Goal: Task Accomplishment & Management: Complete application form

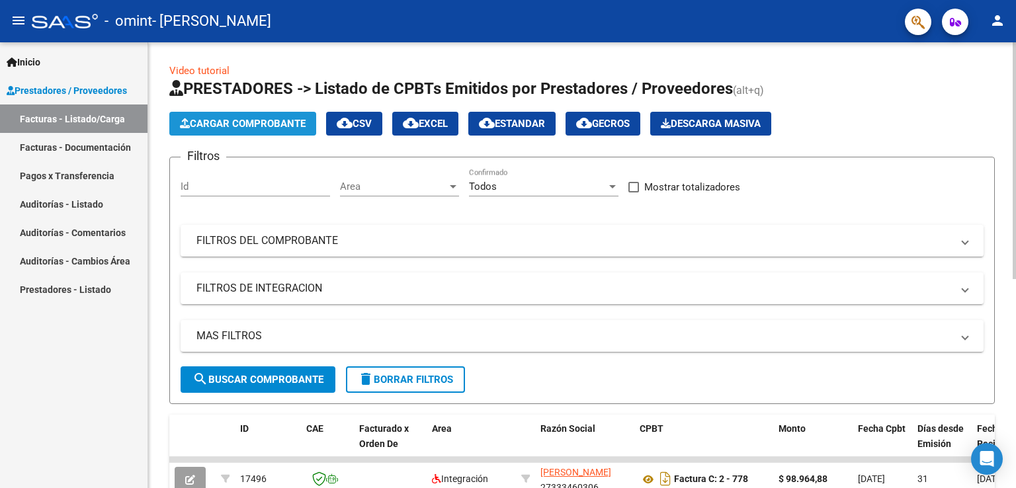
click at [270, 124] on span "Cargar Comprobante" at bounding box center [243, 124] width 126 height 12
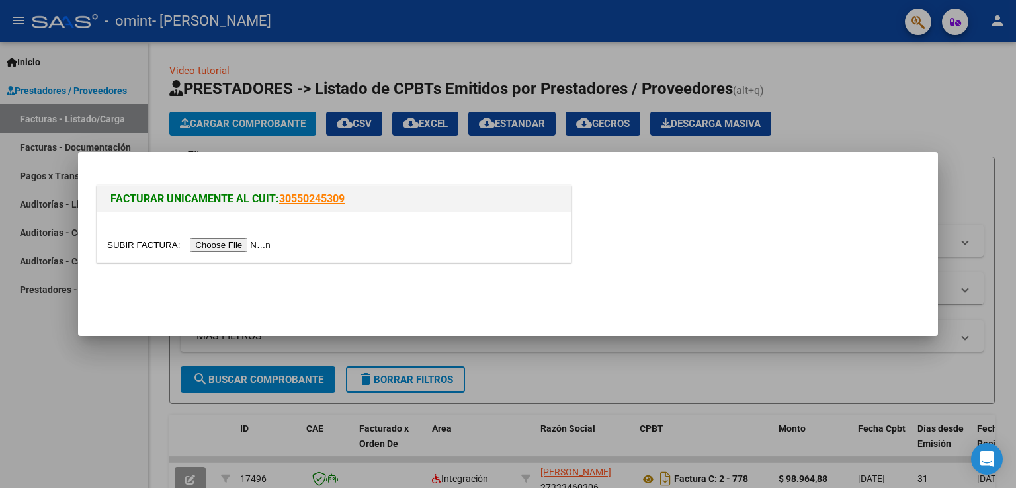
click at [241, 242] on input "file" at bounding box center [190, 245] width 167 height 14
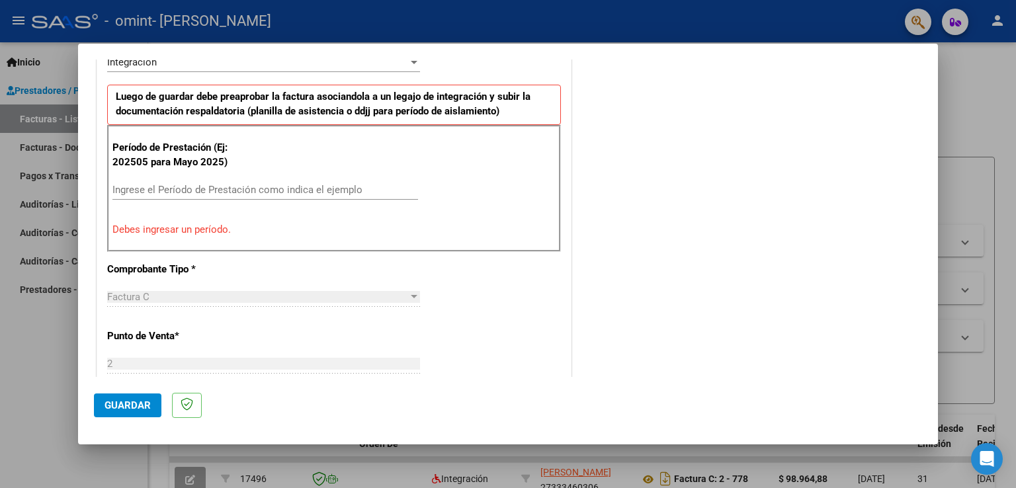
scroll to position [371, 0]
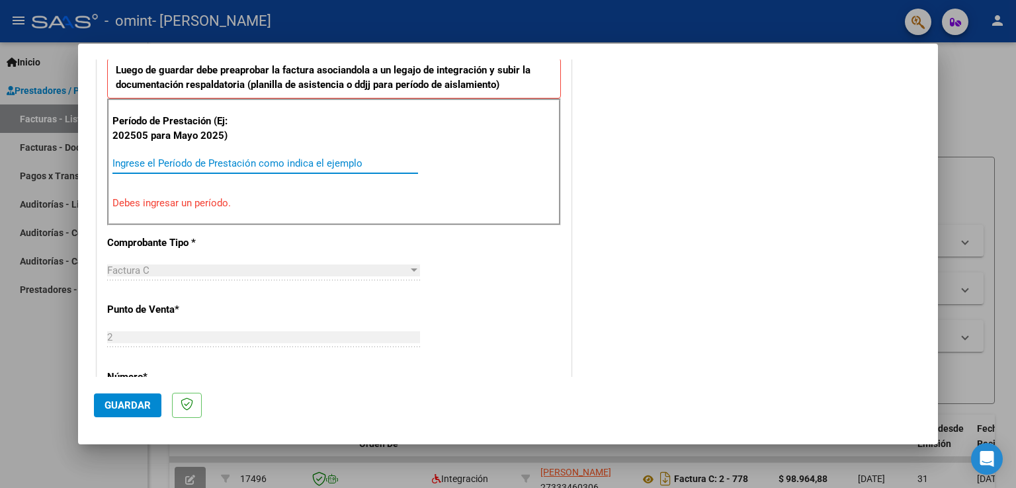
click at [151, 164] on input "Ingrese el Período de Prestación como indica el ejemplo" at bounding box center [265, 163] width 306 height 12
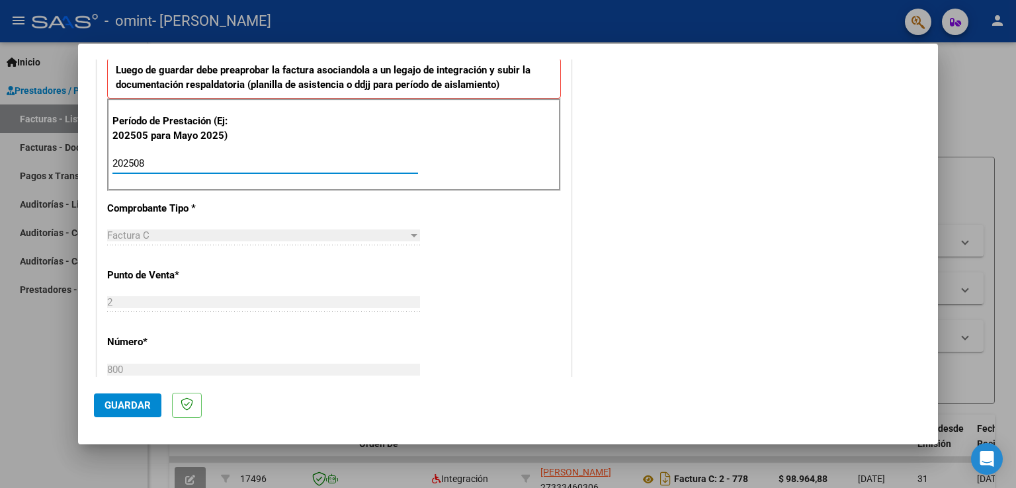
type input "202508"
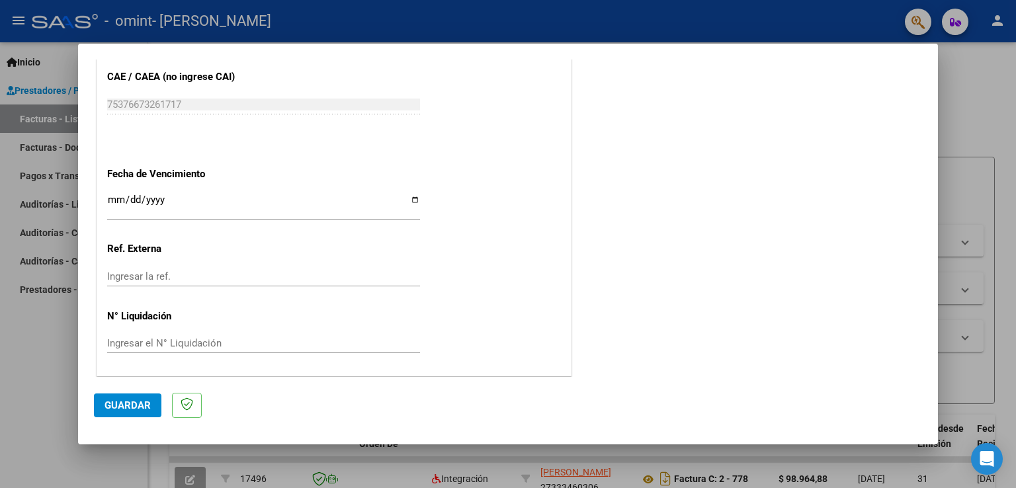
scroll to position [846, 0]
click at [410, 199] on input "Ingresar la fecha" at bounding box center [263, 204] width 313 height 21
type input "[DATE]"
click at [114, 406] on span "Guardar" at bounding box center [128, 406] width 46 height 12
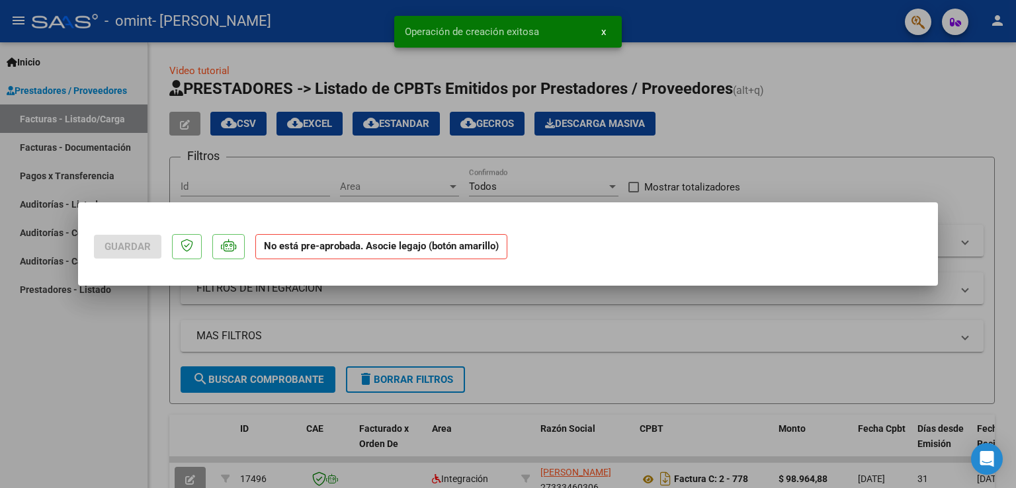
scroll to position [0, 0]
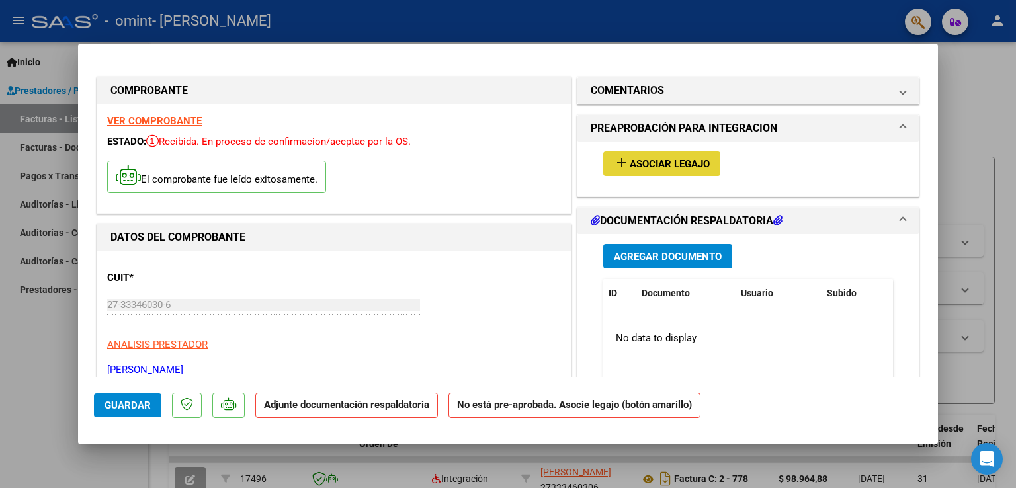
click at [635, 165] on span "Asociar Legajo" at bounding box center [670, 164] width 80 height 12
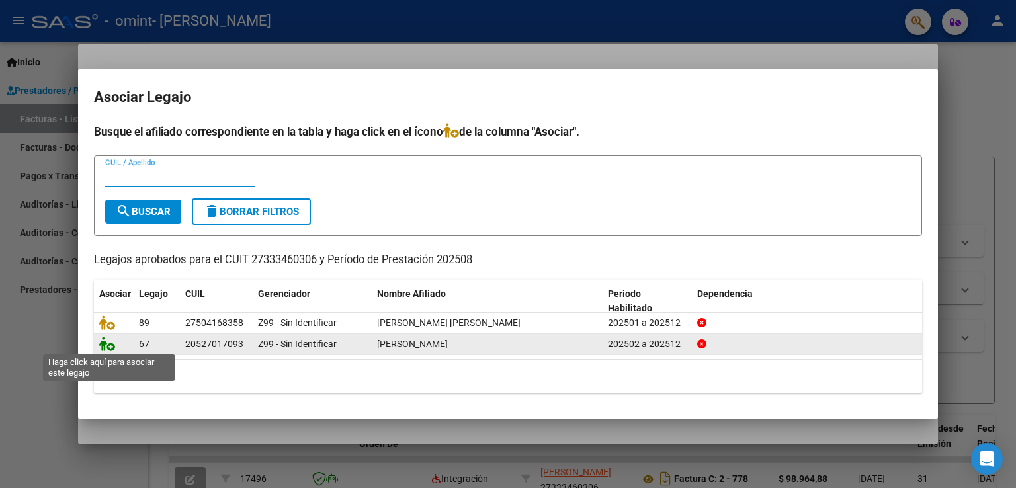
click at [109, 343] on icon at bounding box center [107, 344] width 16 height 15
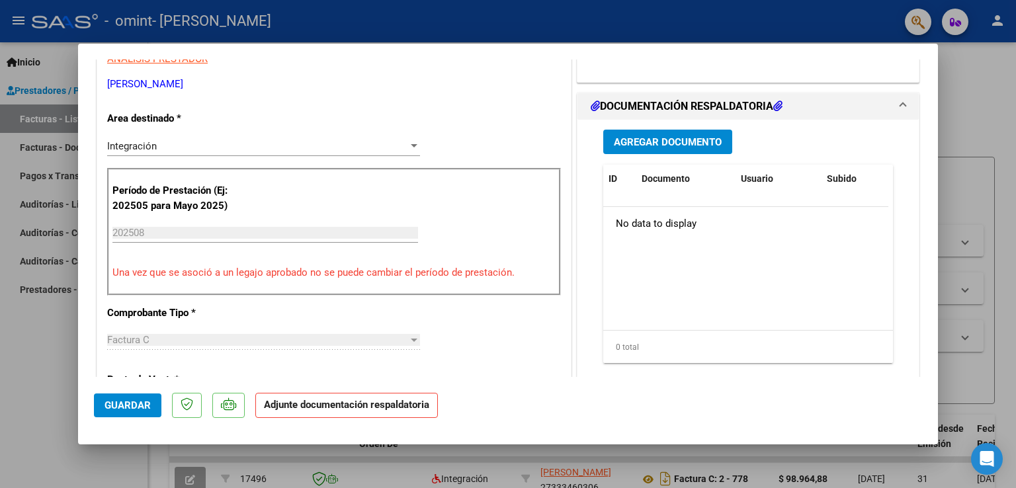
scroll to position [292, 0]
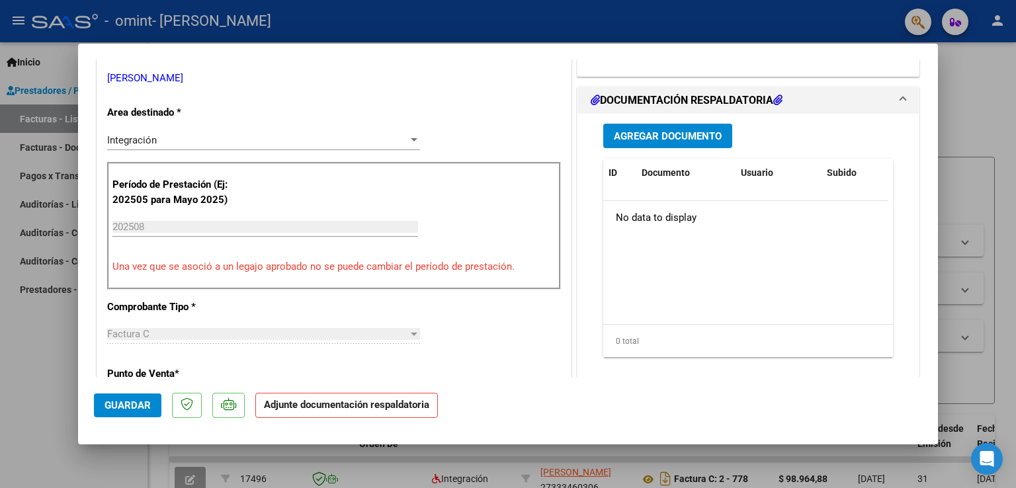
click at [640, 135] on span "Agregar Documento" at bounding box center [668, 136] width 108 height 12
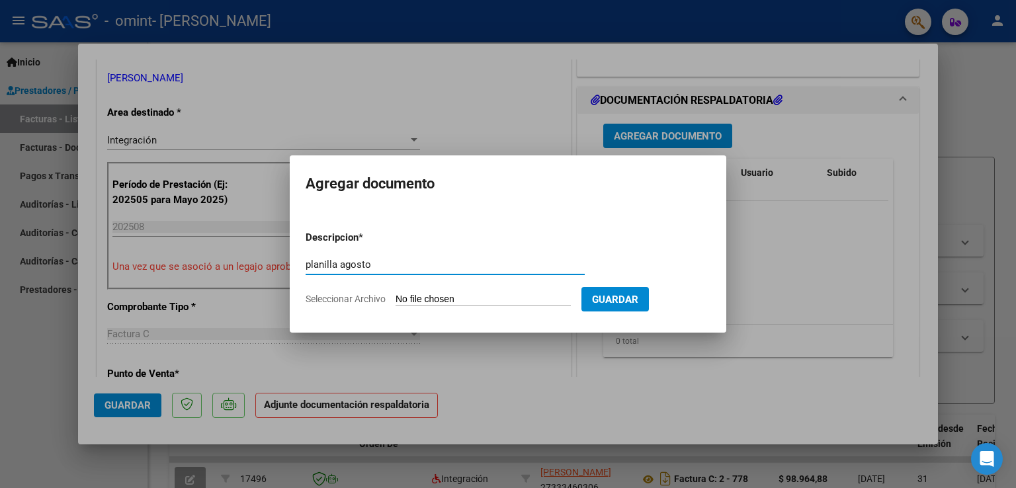
type input "planilla agosto"
click at [485, 296] on input "Seleccionar Archivo" at bounding box center [483, 300] width 175 height 13
type input "C:\fakepath\Planilla [DATE] [PERSON_NAME].pdf"
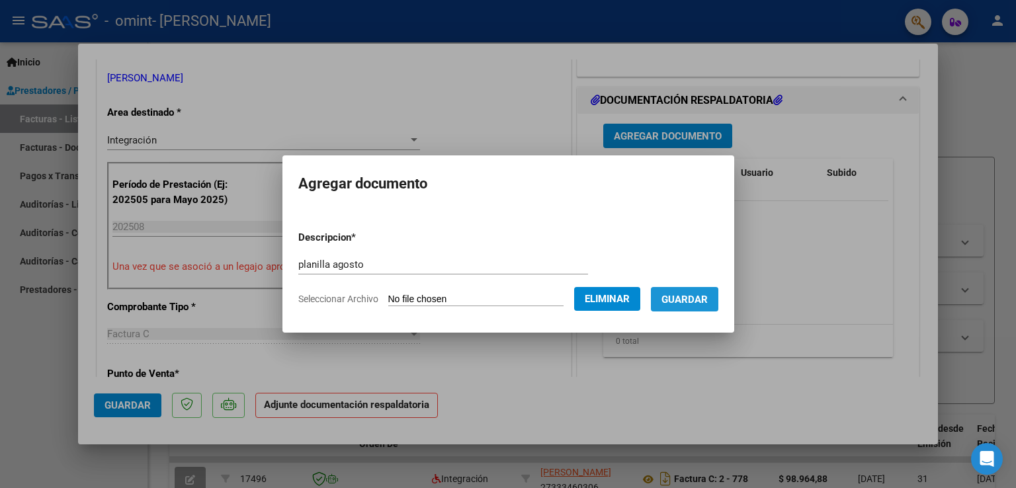
click at [703, 297] on span "Guardar" at bounding box center [685, 300] width 46 height 12
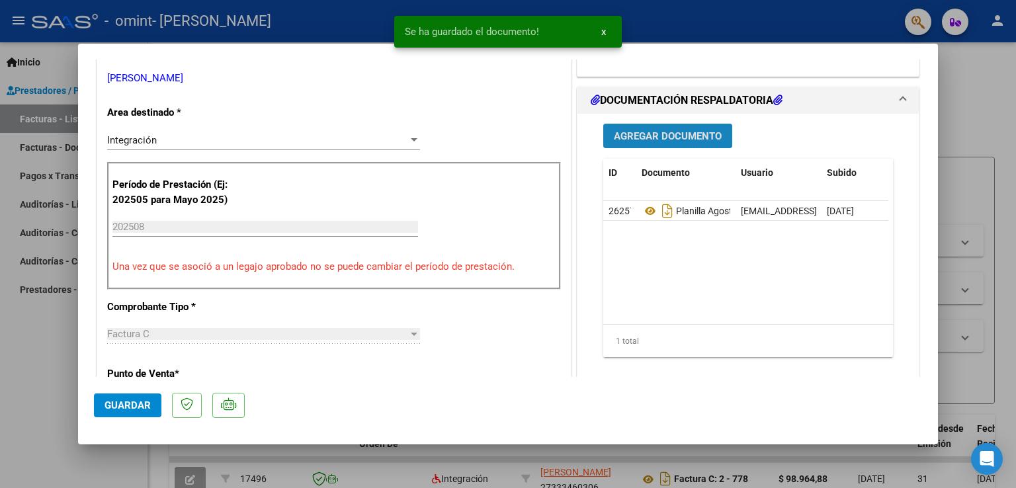
click at [649, 134] on span "Agregar Documento" at bounding box center [668, 136] width 108 height 12
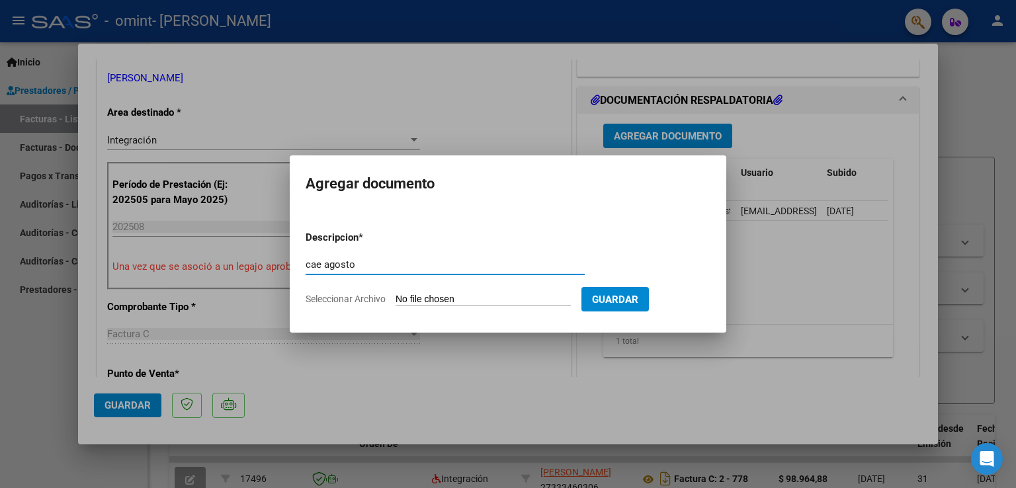
type input "cae agosto"
click at [474, 298] on input "Seleccionar Archivo" at bounding box center [483, 300] width 175 height 13
type input "C:\fakepath\CAE [DATE] [PERSON_NAME].pdf"
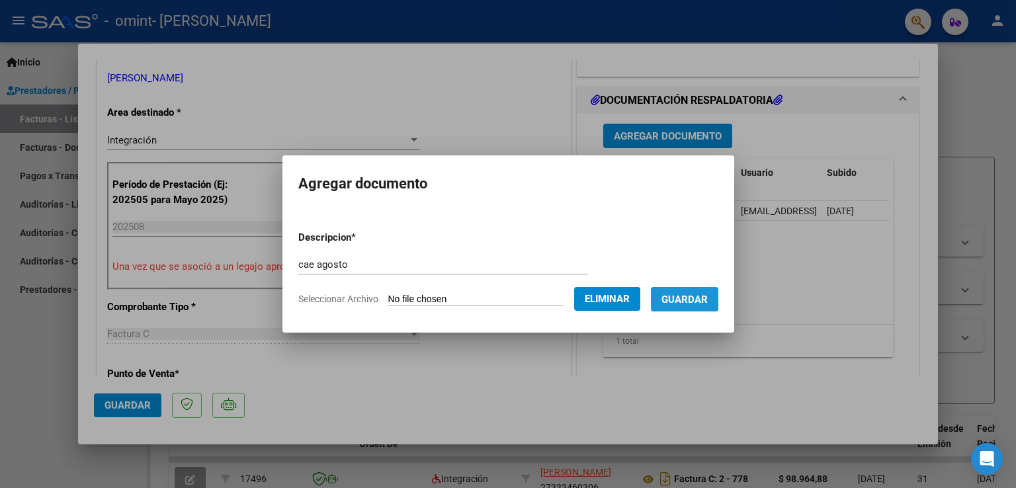
click at [699, 300] on span "Guardar" at bounding box center [685, 300] width 46 height 12
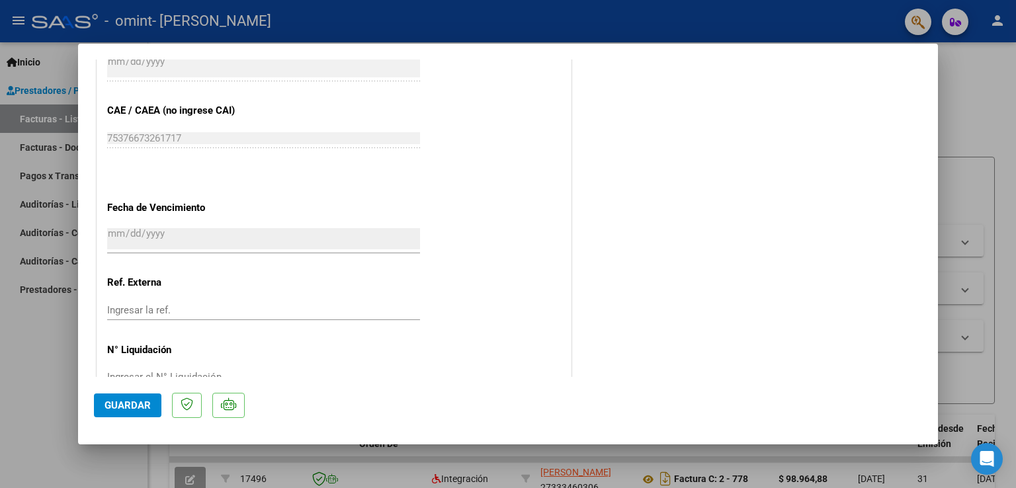
scroll to position [865, 0]
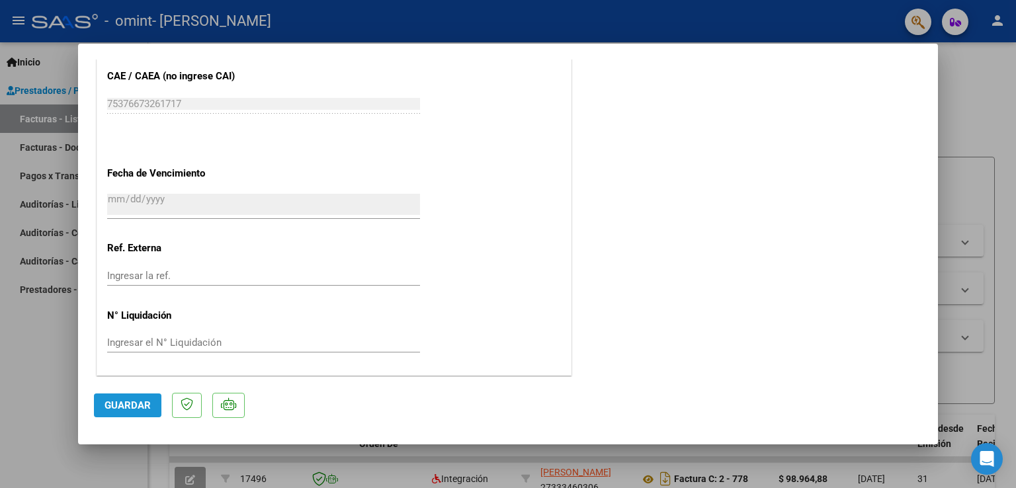
click at [116, 408] on span "Guardar" at bounding box center [128, 406] width 46 height 12
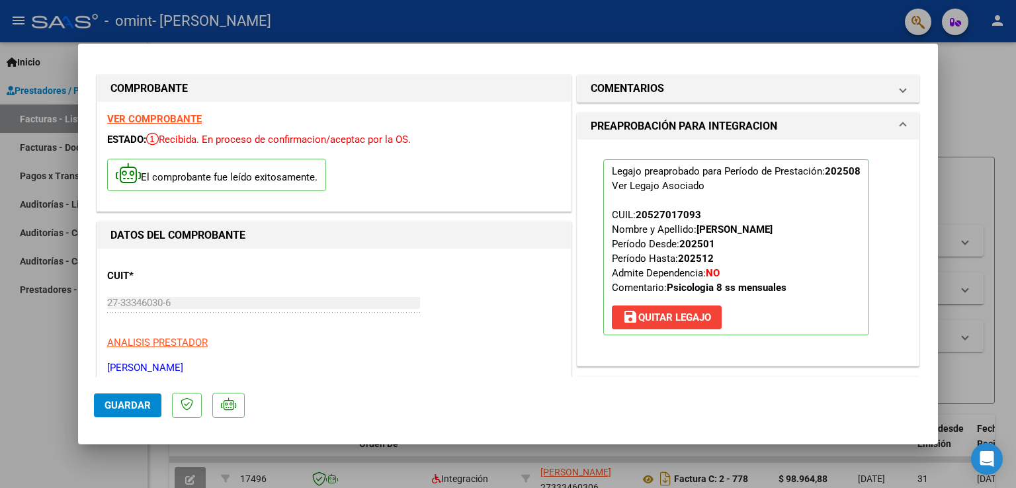
scroll to position [0, 0]
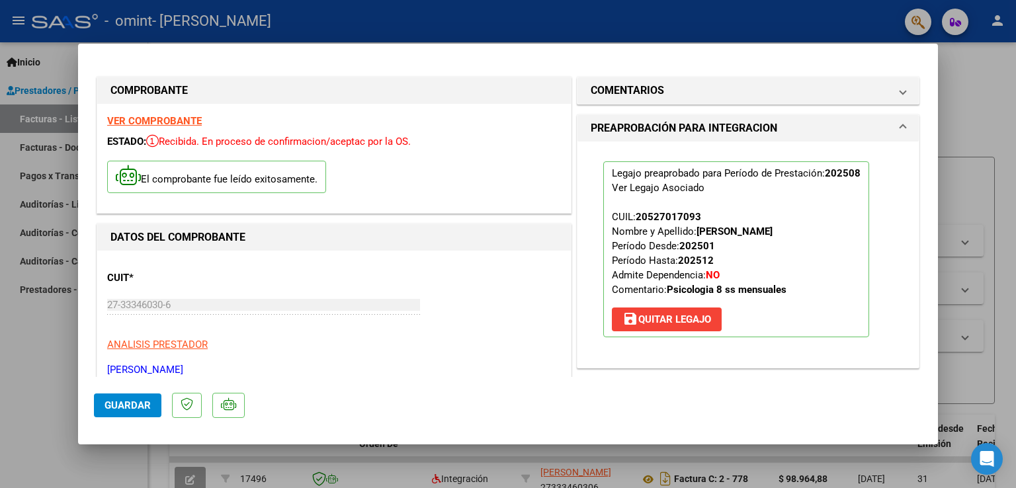
click at [1006, 83] on div at bounding box center [508, 244] width 1016 height 488
type input "$ 0,00"
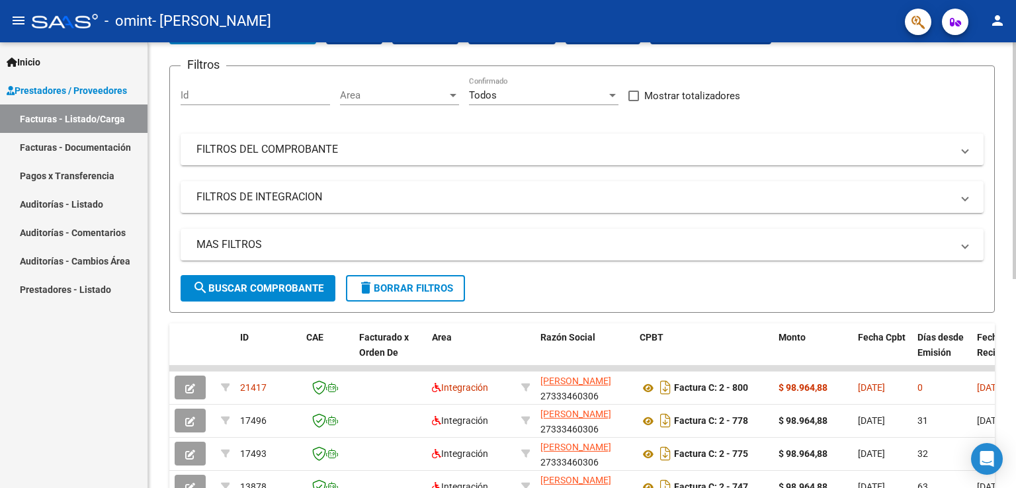
scroll to position [93, 0]
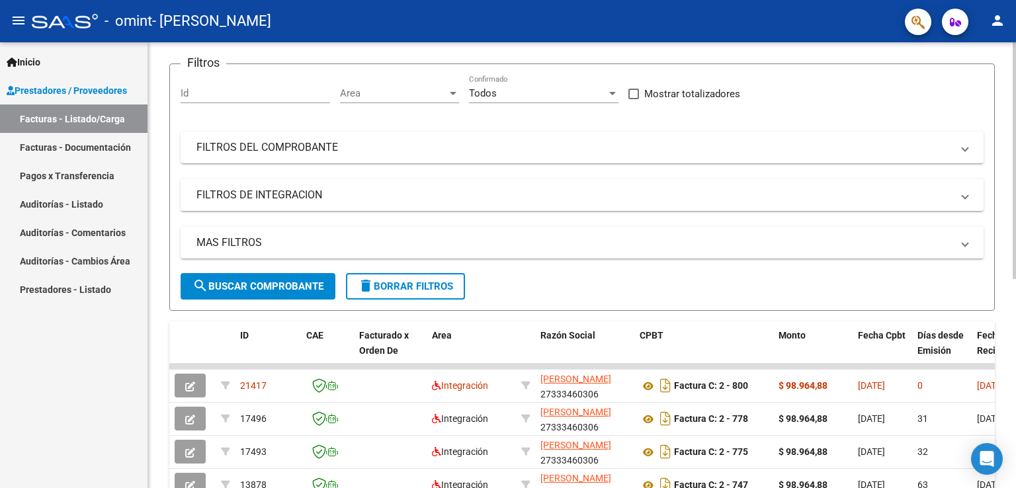
click at [1014, 194] on div at bounding box center [1014, 211] width 3 height 237
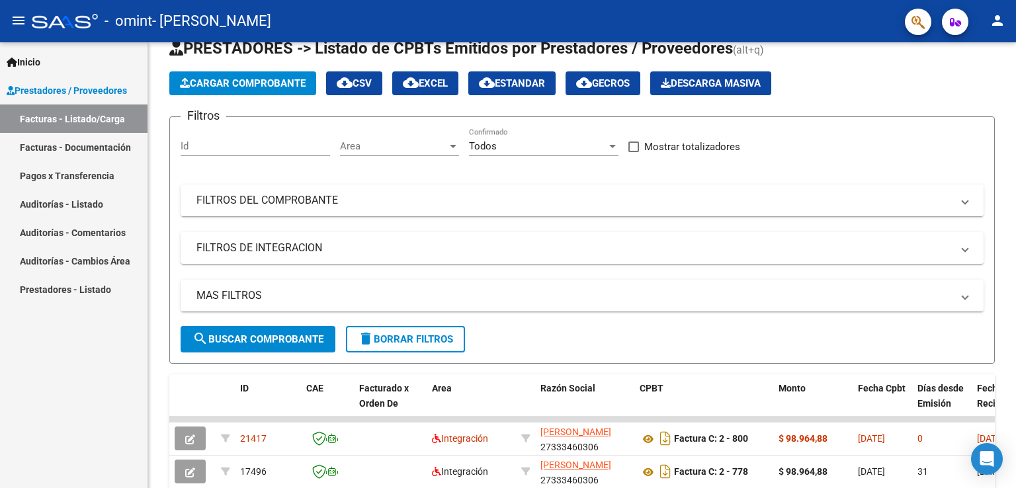
scroll to position [14, 0]
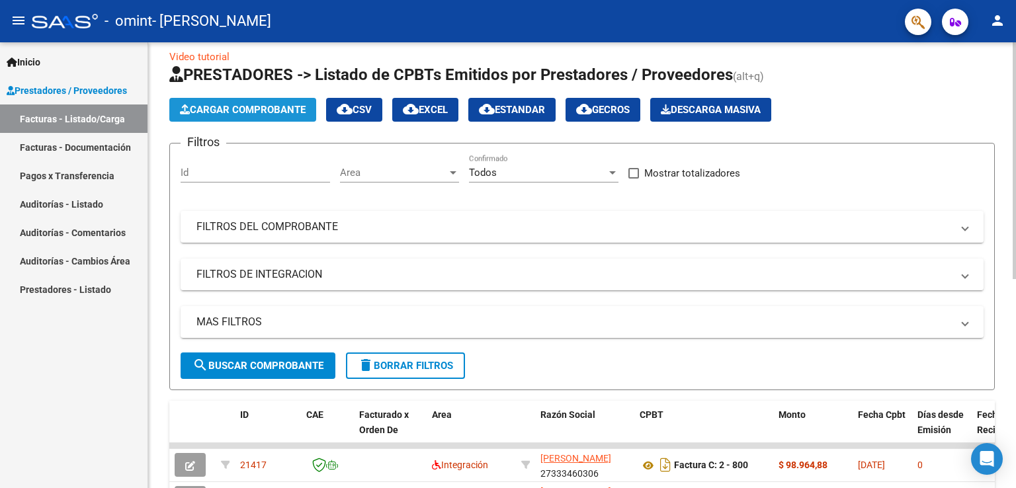
click at [286, 112] on span "Cargar Comprobante" at bounding box center [243, 110] width 126 height 12
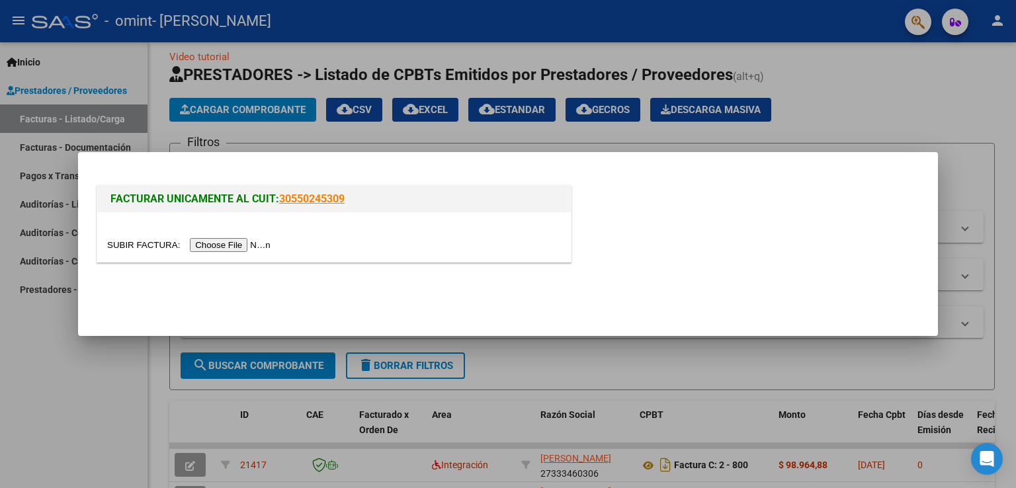
click at [237, 247] on input "file" at bounding box center [190, 245] width 167 height 14
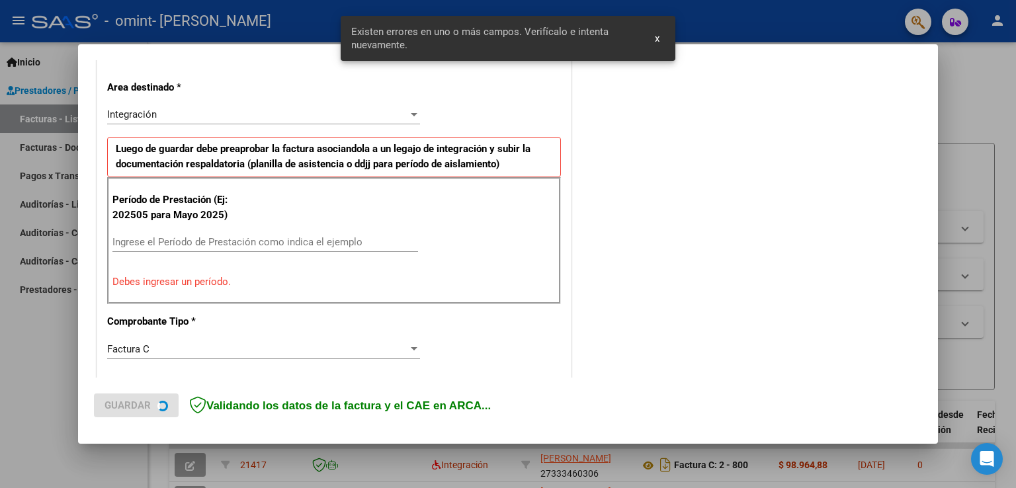
scroll to position [301, 0]
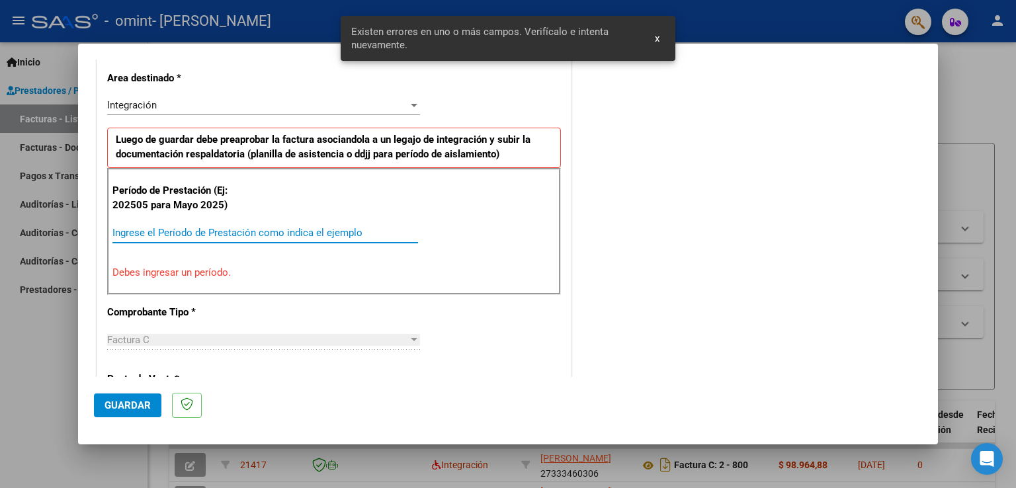
click at [217, 233] on input "Ingrese el Período de Prestación como indica el ejemplo" at bounding box center [265, 233] width 306 height 12
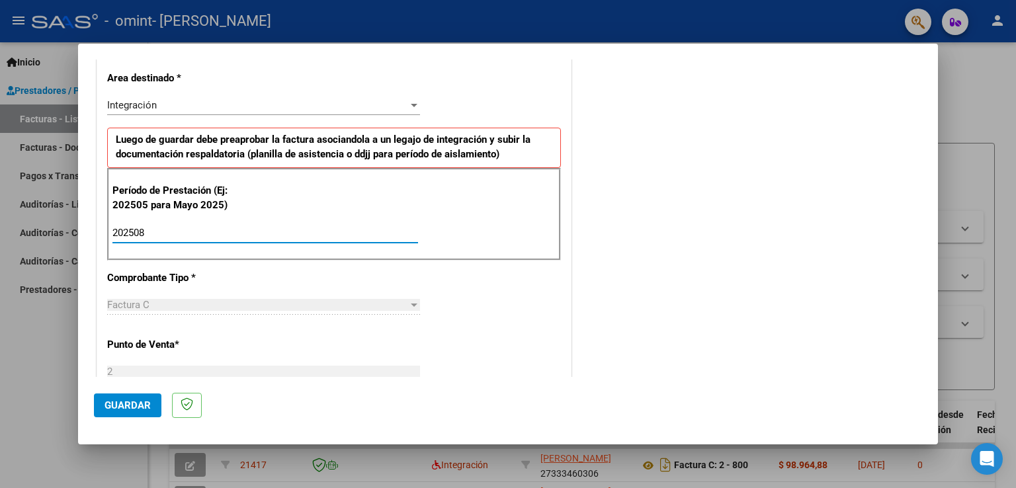
type input "202508"
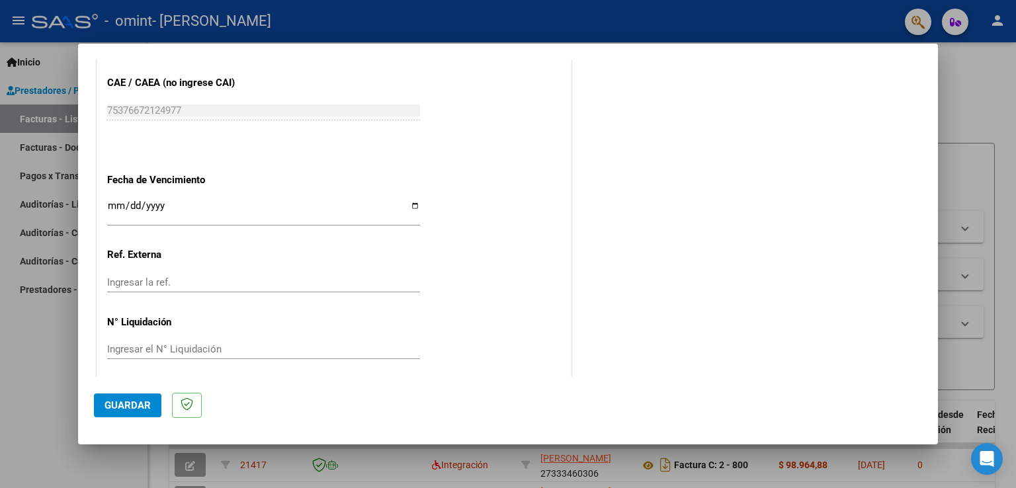
scroll to position [846, 0]
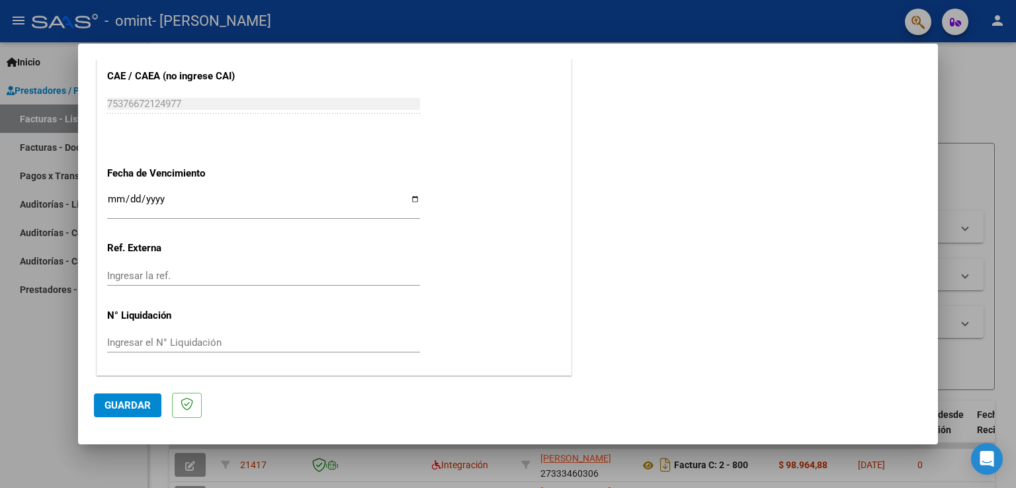
click at [410, 202] on input "Ingresar la fecha" at bounding box center [263, 204] width 313 height 21
click at [408, 195] on input "Ingresar la fecha" at bounding box center [263, 204] width 313 height 21
type input "[DATE]"
click at [114, 404] on span "Guardar" at bounding box center [128, 406] width 46 height 12
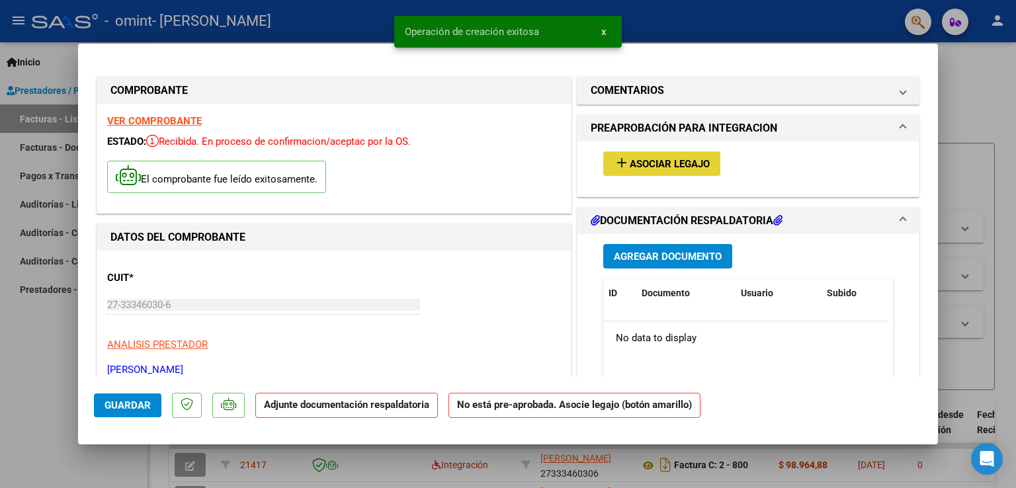
click at [659, 160] on span "Asociar Legajo" at bounding box center [670, 164] width 80 height 12
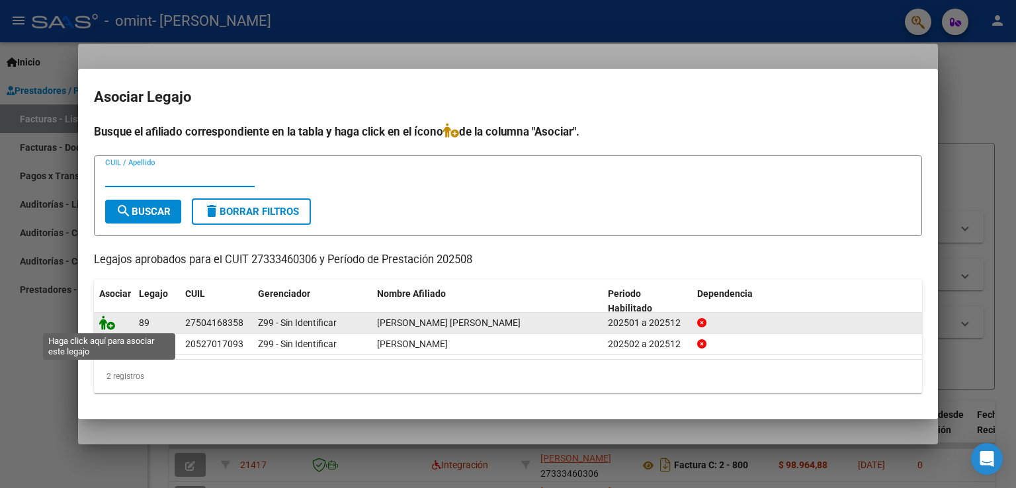
click at [109, 322] on icon at bounding box center [107, 323] width 16 height 15
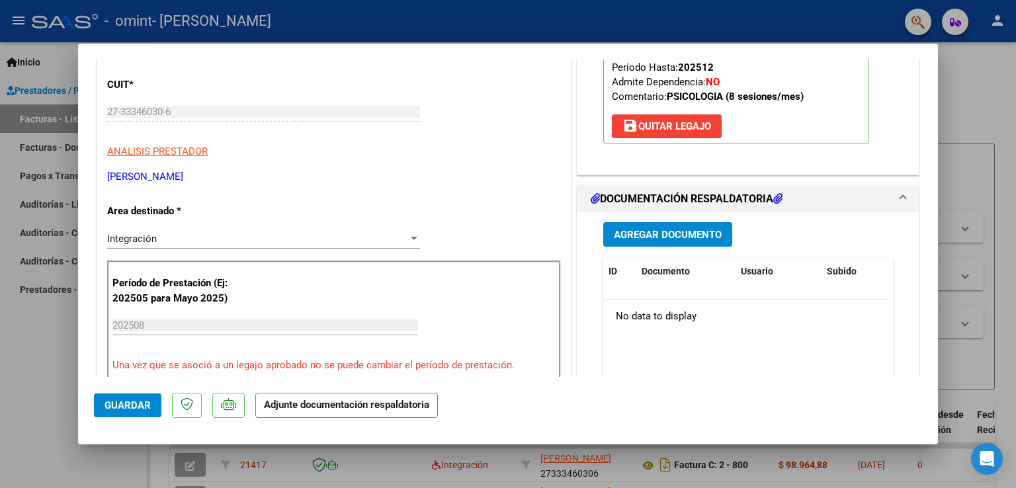
scroll to position [273, 0]
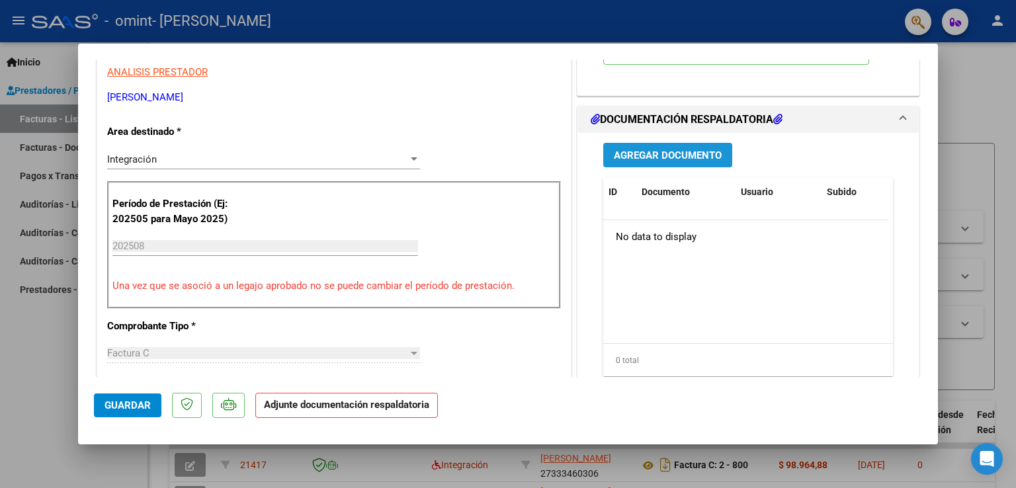
click at [664, 161] on span "Agregar Documento" at bounding box center [668, 156] width 108 height 12
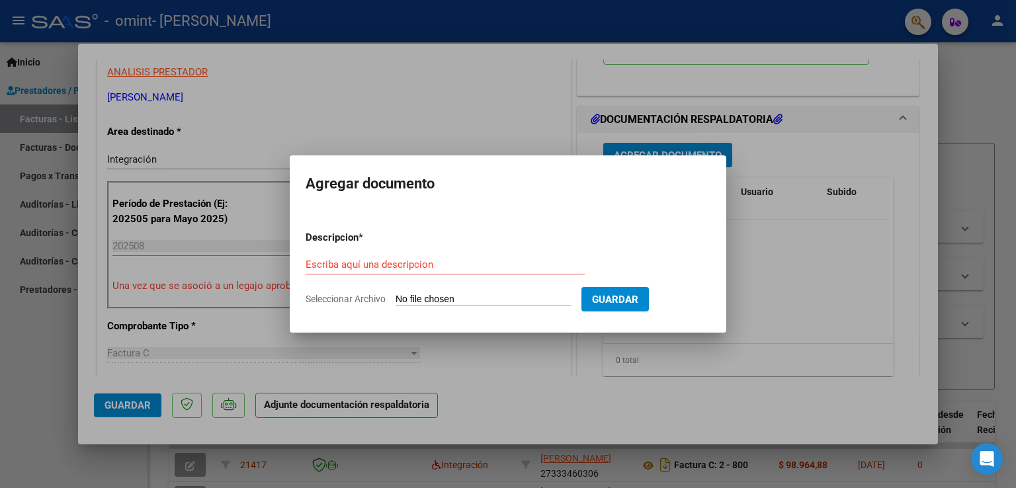
click at [416, 300] on input "Seleccionar Archivo" at bounding box center [483, 300] width 175 height 13
click at [335, 267] on input "Escriba aquí una descripcion" at bounding box center [445, 265] width 279 height 12
type input "PLANILLA AGOSTO"
click at [506, 296] on input "Seleccionar Archivo" at bounding box center [483, 300] width 175 height 13
type input "C:\fakepath\Planilla [DATE] [PERSON_NAME] [PERSON_NAME].pdf"
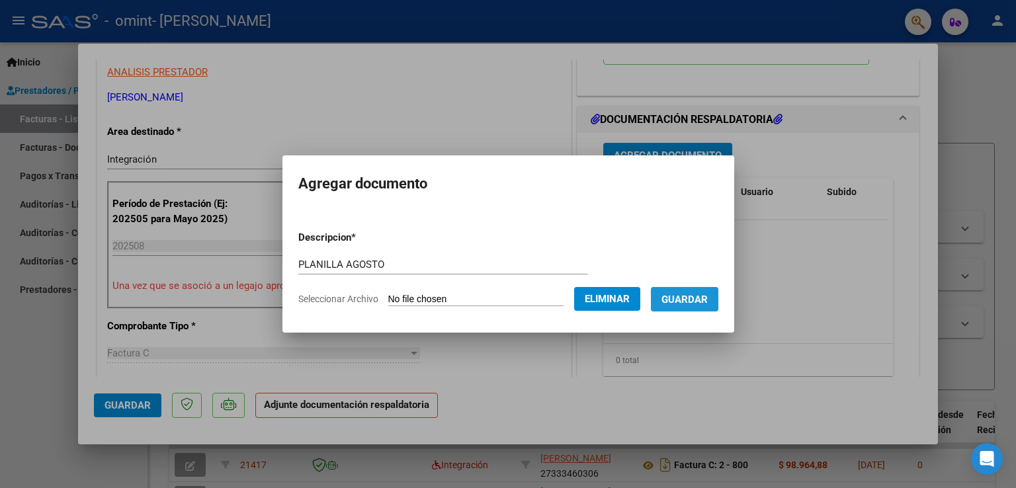
click at [697, 301] on span "Guardar" at bounding box center [685, 300] width 46 height 12
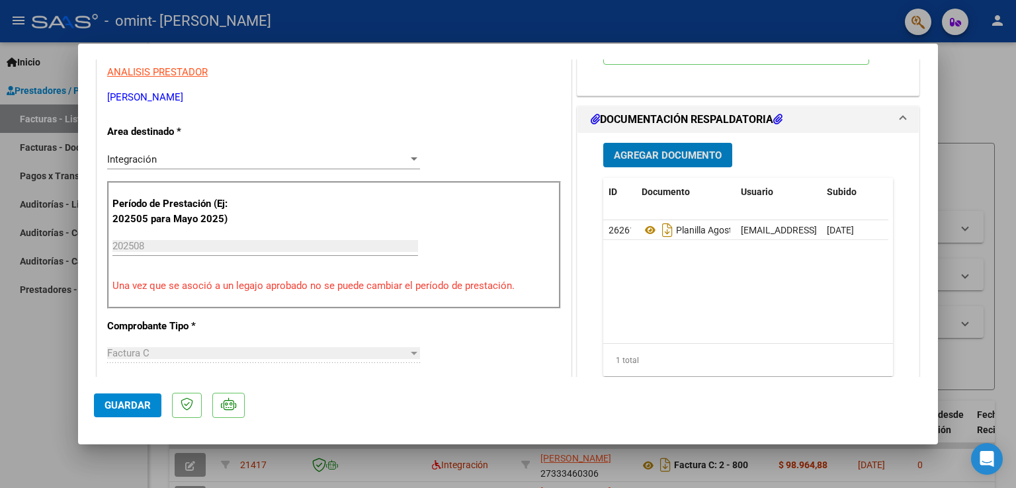
click at [689, 161] on button "Agregar Documento" at bounding box center [667, 155] width 129 height 24
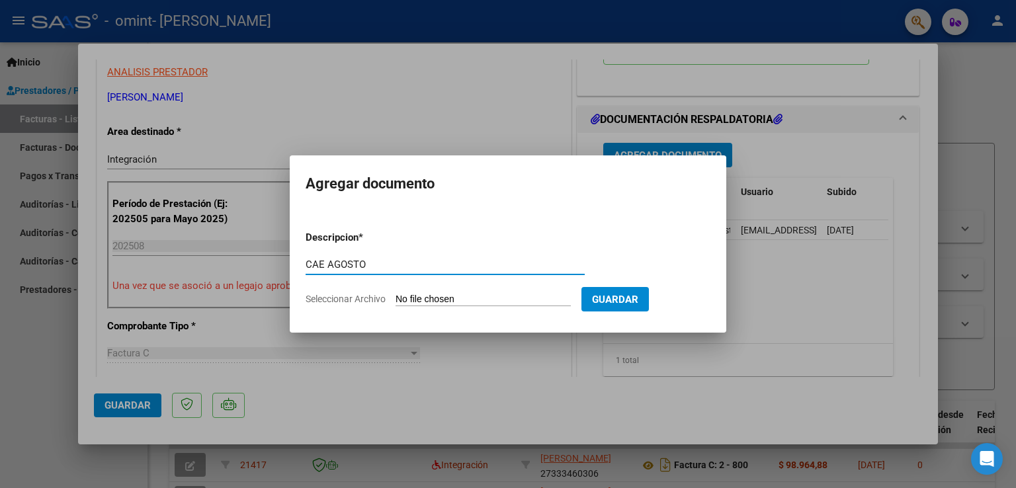
type input "CAE AGOSTO"
click at [565, 297] on input "Seleccionar Archivo" at bounding box center [483, 300] width 175 height 13
click at [486, 294] on app-file-uploader "Seleccionar Archivo" at bounding box center [444, 299] width 276 height 12
click at [464, 298] on input "Seleccionar Archivo" at bounding box center [483, 300] width 175 height 13
type input "C:\fakepath\CAE [DATE] [PERSON_NAME].pdf"
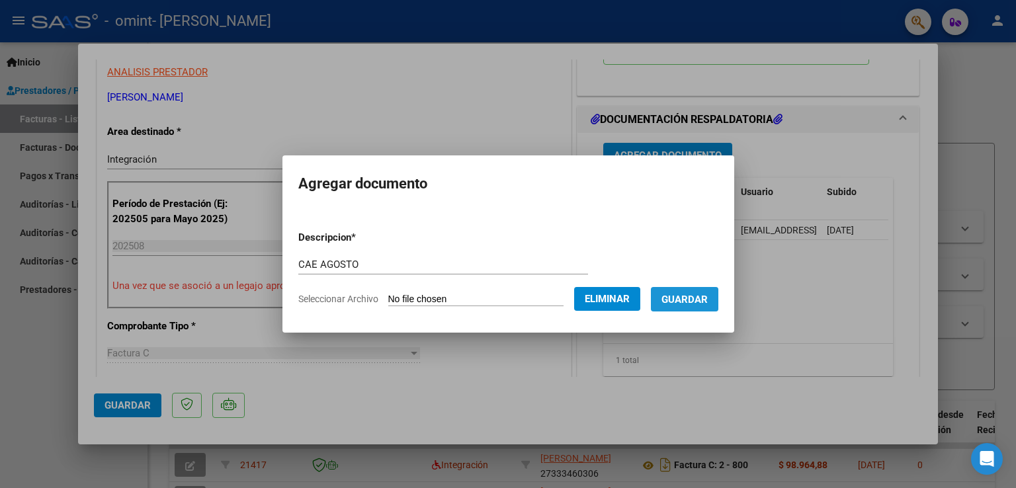
click at [708, 296] on span "Guardar" at bounding box center [685, 300] width 46 height 12
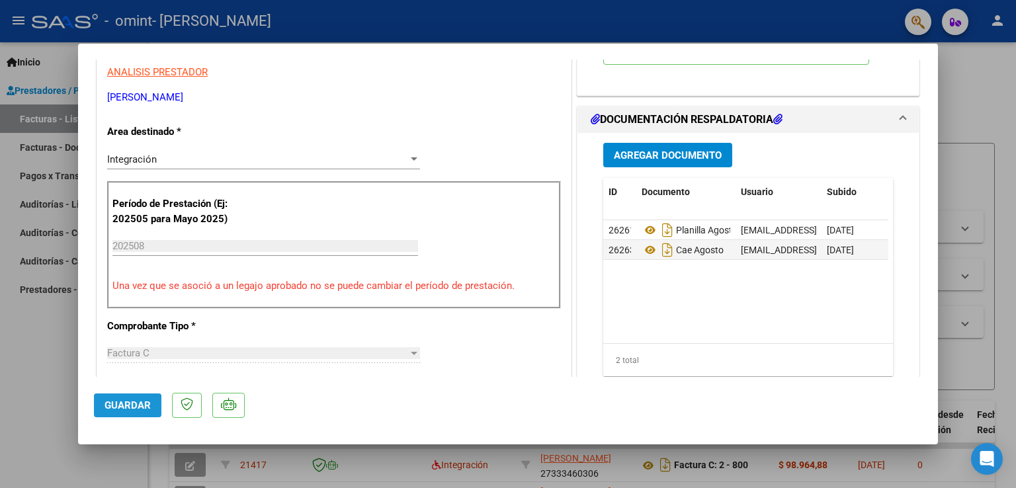
click at [125, 400] on span "Guardar" at bounding box center [128, 406] width 46 height 12
click at [978, 116] on div at bounding box center [508, 244] width 1016 height 488
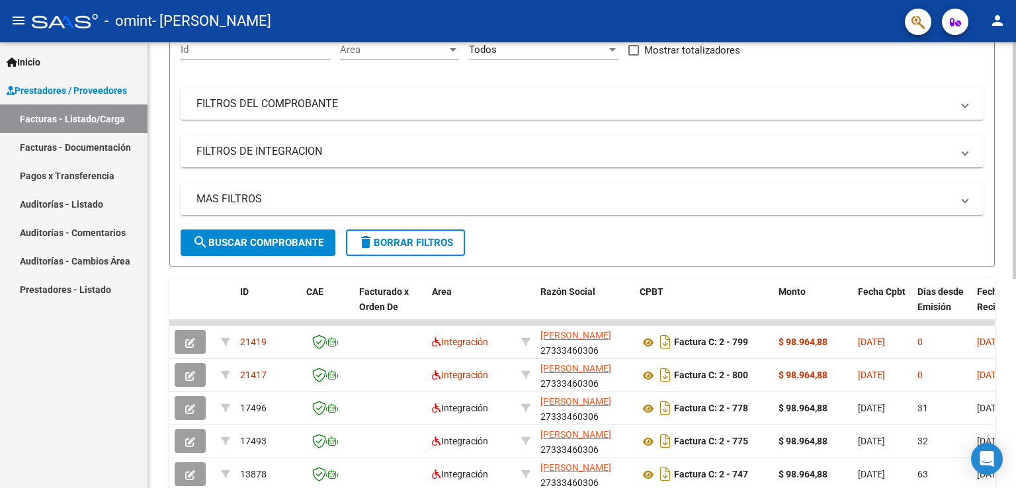
scroll to position [138, 0]
click at [1015, 227] on div at bounding box center [1014, 235] width 3 height 237
